Goal: Task Accomplishment & Management: Complete application form

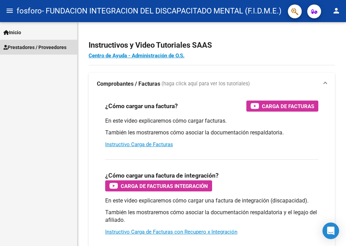
click at [42, 48] on span "Prestadores / Proveedores" at bounding box center [34, 48] width 63 height 8
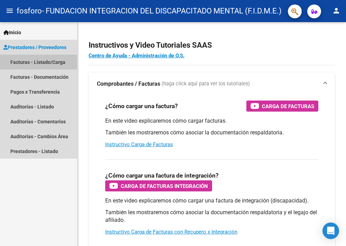
click at [43, 62] on link "Facturas - Listado/Carga" at bounding box center [38, 62] width 77 height 15
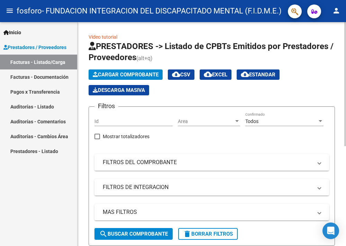
scroll to position [35, 0]
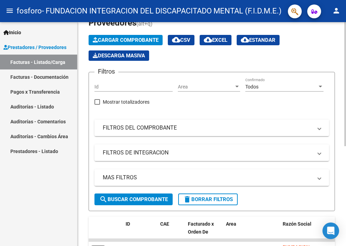
click at [136, 38] on span "Cargar Comprobante" at bounding box center [126, 40] width 66 height 6
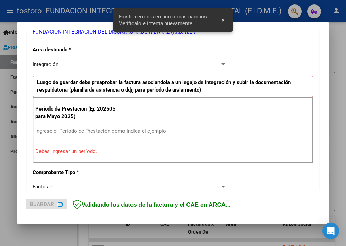
scroll to position [160, 0]
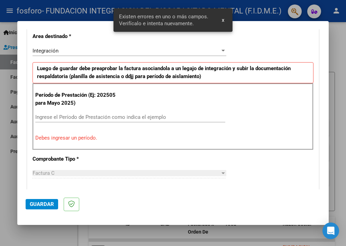
click at [136, 137] on p "Debes ingresar un período." at bounding box center [172, 138] width 275 height 8
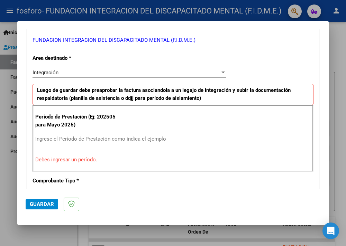
scroll to position [173, 0]
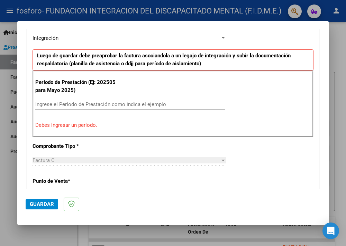
click at [78, 123] on p "Debes ingresar un período." at bounding box center [172, 125] width 275 height 8
click at [66, 132] on div "Período de Prestación (Ej: 202505 para Mayo 2025) Ingrese el Período de Prestac…" at bounding box center [173, 104] width 281 height 66
click at [51, 132] on div "Período de Prestación (Ej: 202505 para Mayo 2025) Ingrese el Período de Prestac…" at bounding box center [173, 104] width 281 height 66
click at [57, 122] on p "Debes ingresar un período." at bounding box center [172, 125] width 275 height 8
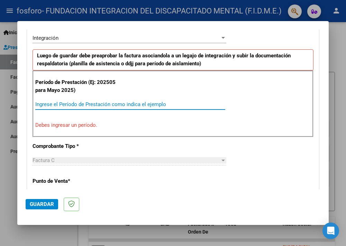
click at [99, 101] on input "Ingrese el Período de Prestación como indica el ejemplo" at bounding box center [130, 104] width 190 height 6
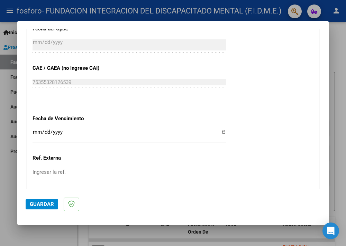
scroll to position [415, 0]
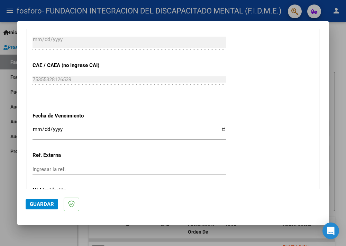
type input "202508"
click at [221, 130] on input "Ingresar la fecha" at bounding box center [130, 132] width 194 height 11
type input "[DATE]"
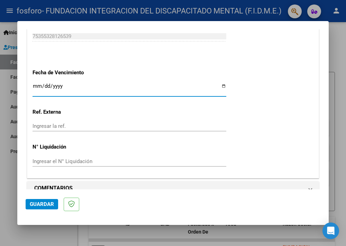
scroll to position [469, 0]
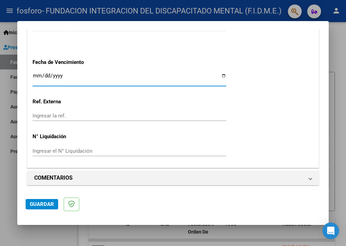
click at [35, 206] on span "Guardar" at bounding box center [42, 204] width 24 height 6
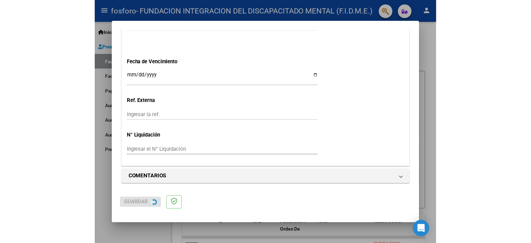
scroll to position [0, 0]
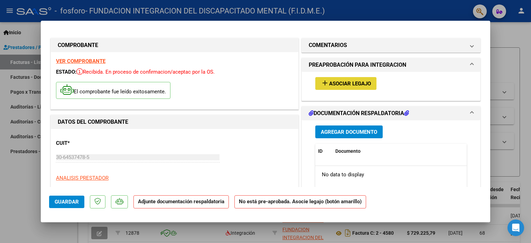
click at [345, 82] on span "Asociar Legajo" at bounding box center [350, 84] width 42 height 6
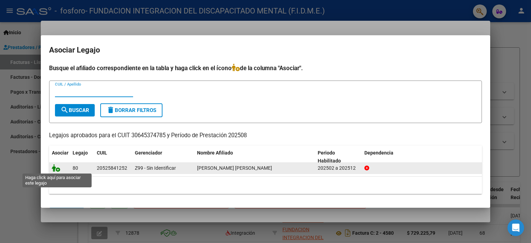
click at [56, 168] on icon at bounding box center [56, 168] width 8 height 8
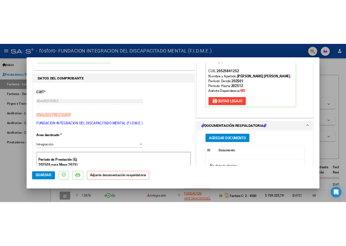
scroll to position [138, 0]
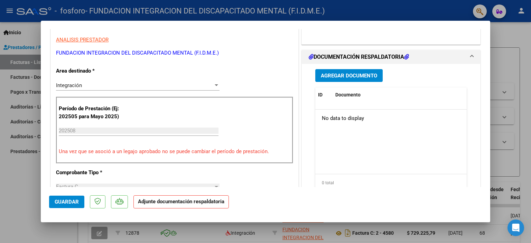
click at [345, 77] on span "Agregar Documento" at bounding box center [349, 76] width 56 height 6
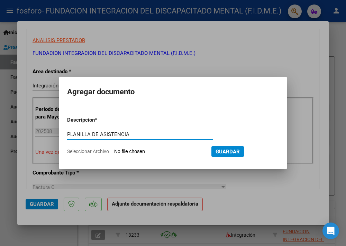
type input "PLANILLA DE ASISTENCIA"
type input "C:\fakepath\[PERSON_NAME] 25.pdf"
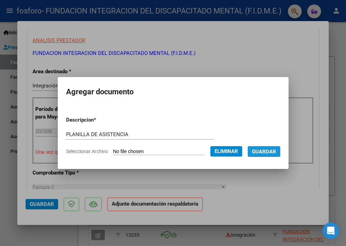
click at [276, 150] on span "Guardar" at bounding box center [264, 152] width 24 height 6
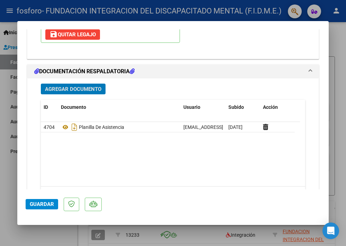
scroll to position [768, 0]
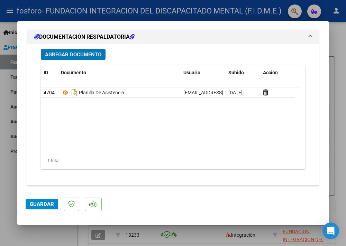
click at [41, 203] on span "Guardar" at bounding box center [42, 204] width 24 height 6
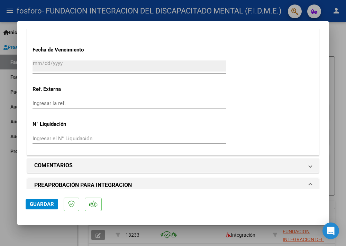
scroll to position [353, 0]
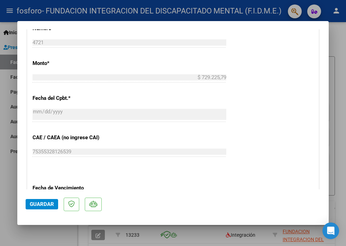
click at [11, 9] on div at bounding box center [173, 123] width 346 height 246
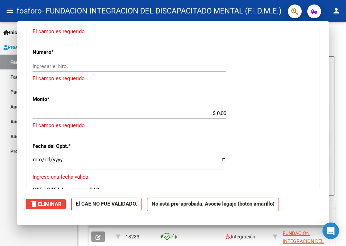
scroll to position [0, 0]
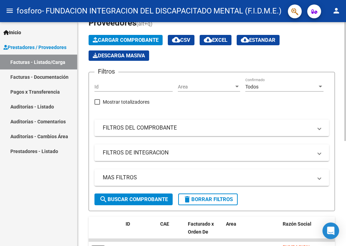
click at [134, 87] on input "Id" at bounding box center [133, 87] width 78 height 6
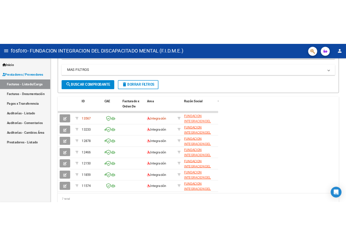
scroll to position [173, 0]
